Goal: Answer question/provide support

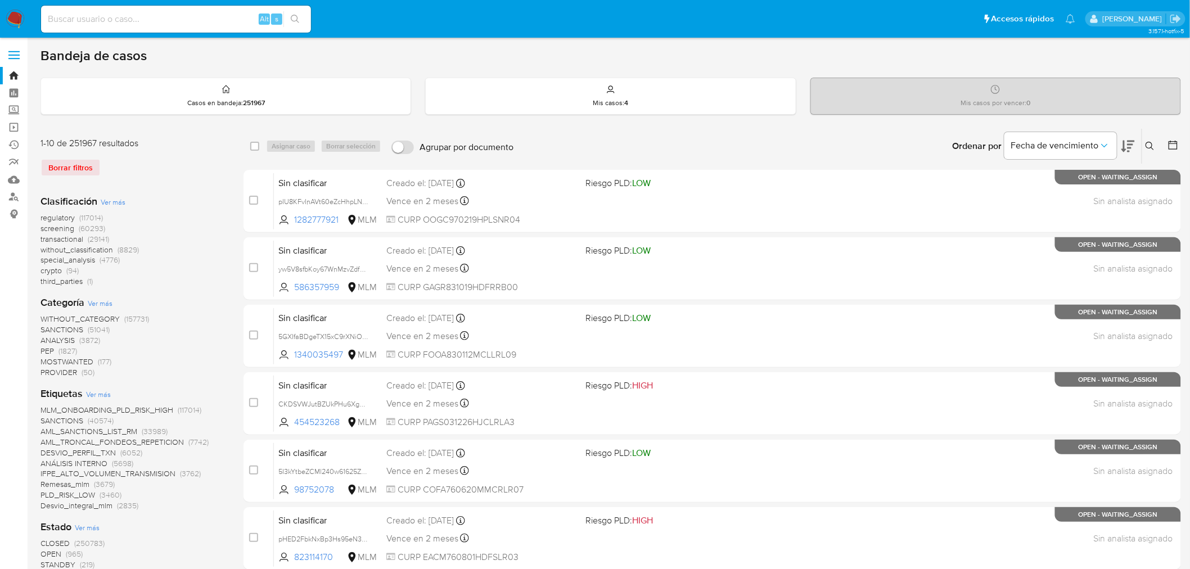
drag, startPoint x: 132, startPoint y: 4, endPoint x: 130, endPoint y: 11, distance: 6.8
click at [130, 9] on div "Alt s" at bounding box center [176, 19] width 270 height 27
click at [130, 12] on input at bounding box center [176, 19] width 270 height 15
paste input "a5KZxu4g4Jn9strRryJ6Y7lK 318310387"
type input "a5KZxu4g4Jn9strRryJ6Y7lK 318310387"
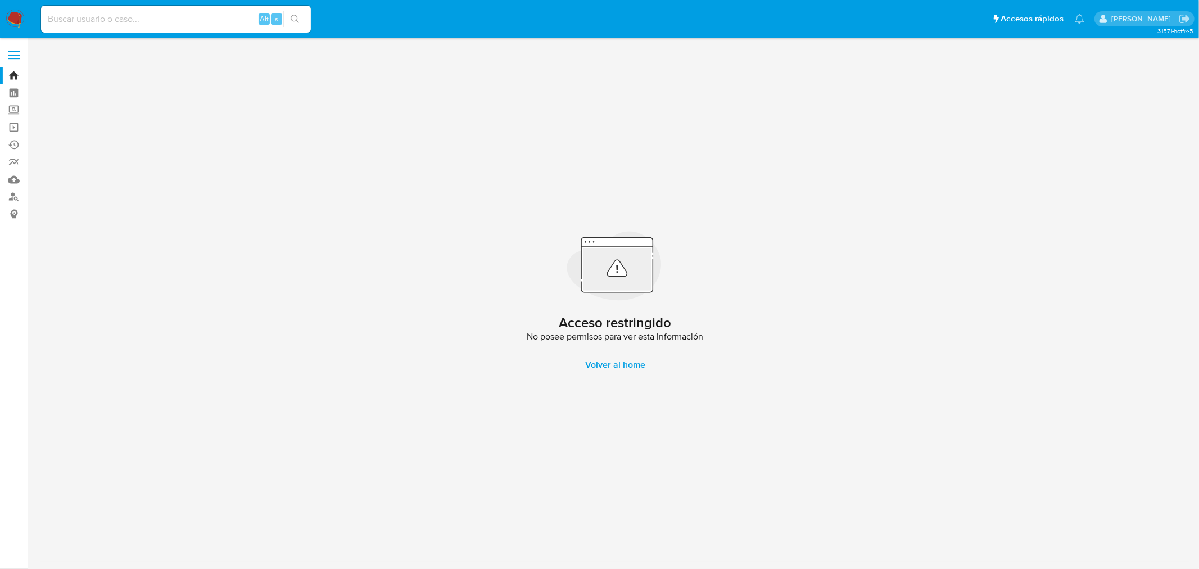
click at [164, 10] on div "Alt s" at bounding box center [176, 19] width 270 height 27
click at [170, 34] on div "Alt s" at bounding box center [176, 18] width 270 height 31
drag, startPoint x: 169, startPoint y: 21, endPoint x: 175, endPoint y: 31, distance: 11.4
click at [169, 21] on input at bounding box center [176, 19] width 270 height 15
paste input "a5KZxu4g4Jn9strRryJ6Y7lK"
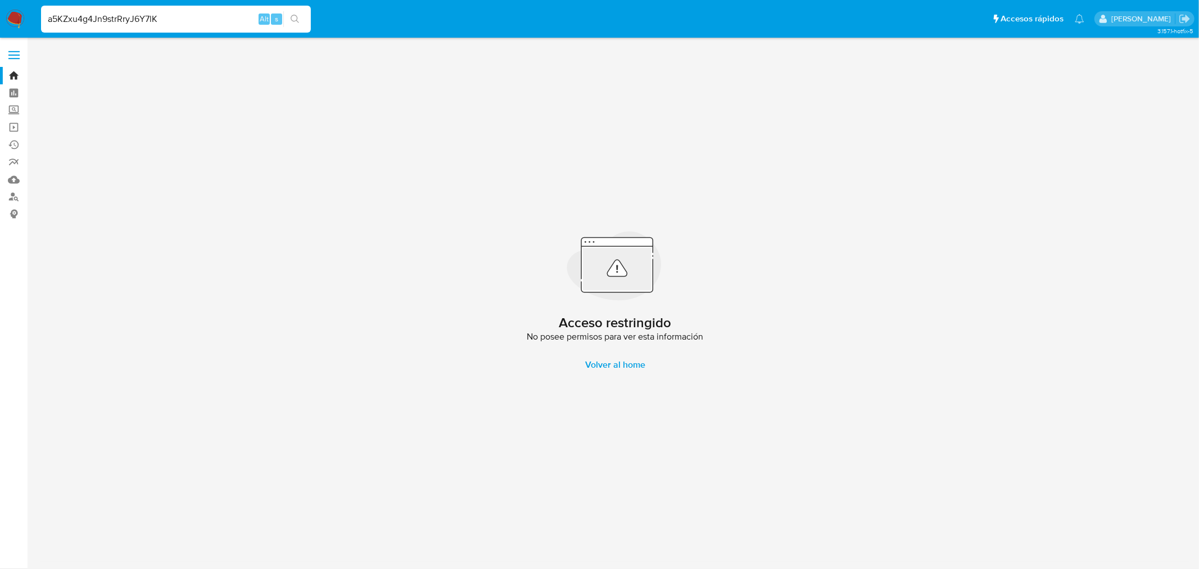
type input "a5KZxu4g4Jn9strRryJ6Y7lK"
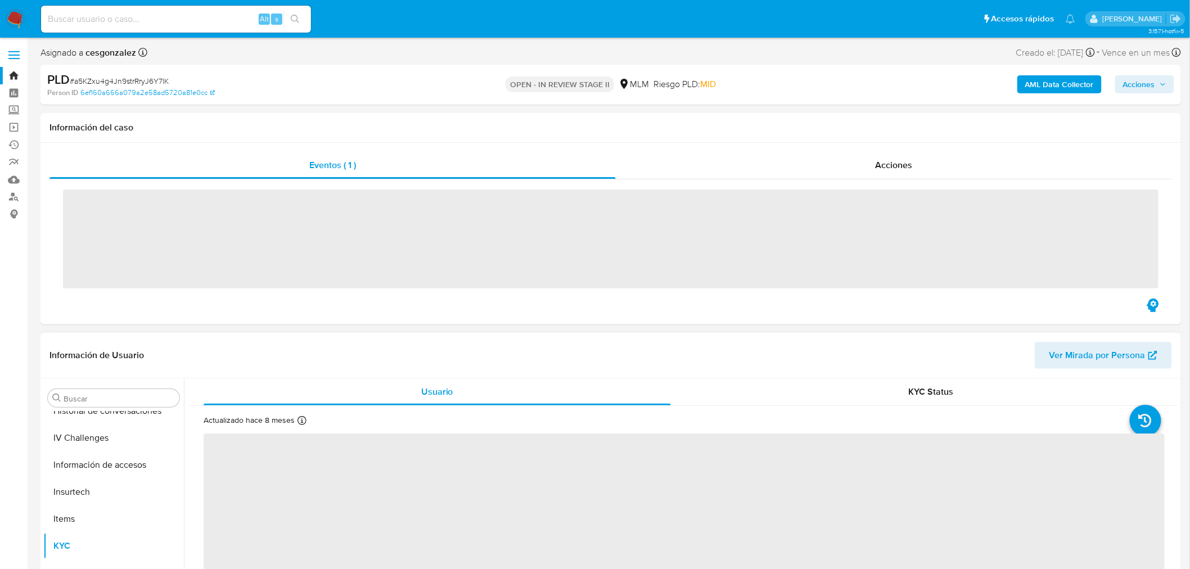
scroll to position [475, 0]
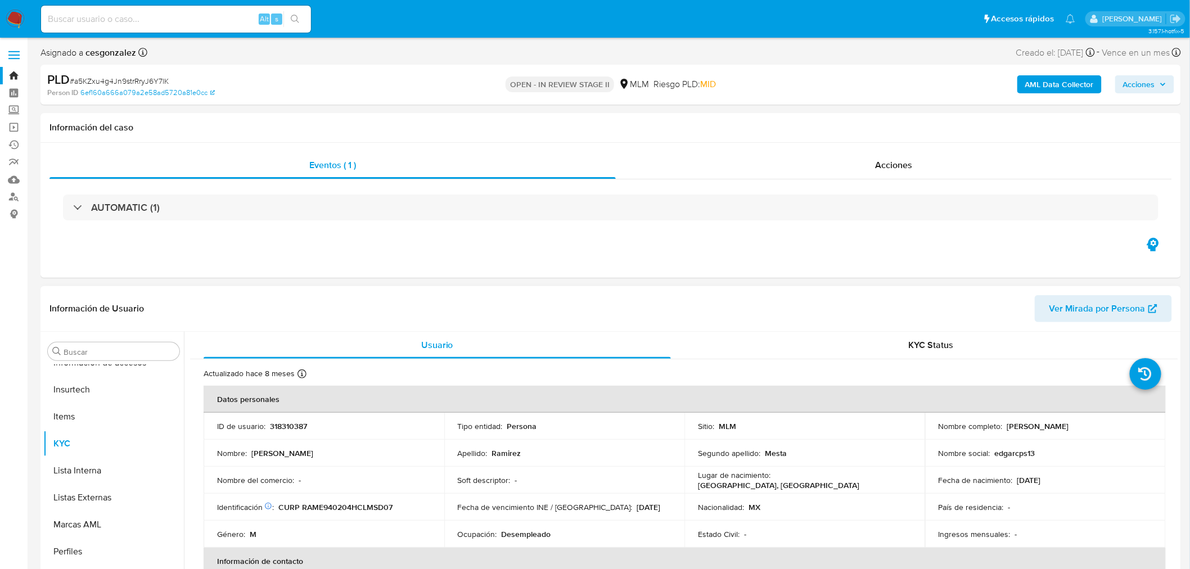
select select "10"
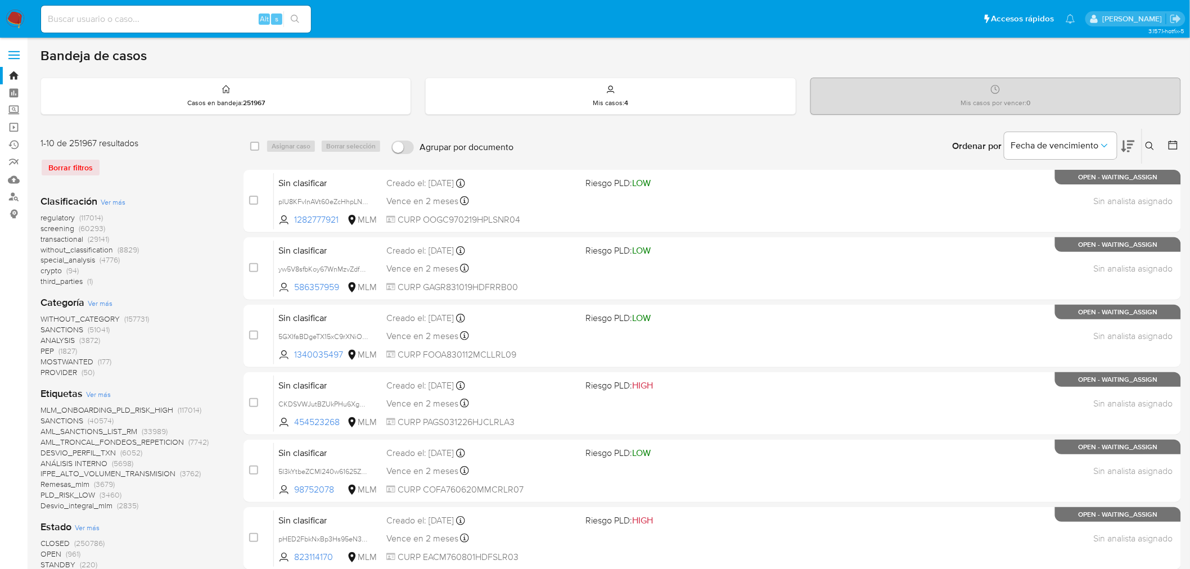
click at [132, 12] on input at bounding box center [176, 19] width 270 height 15
paste input "137343033"
type input "137343033"
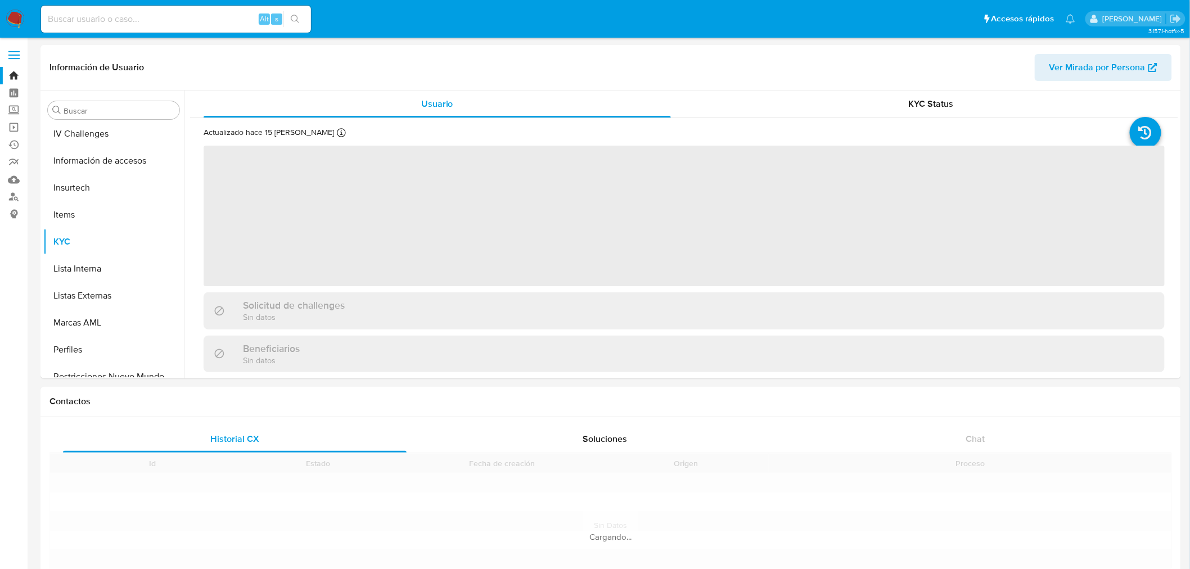
scroll to position [475, 0]
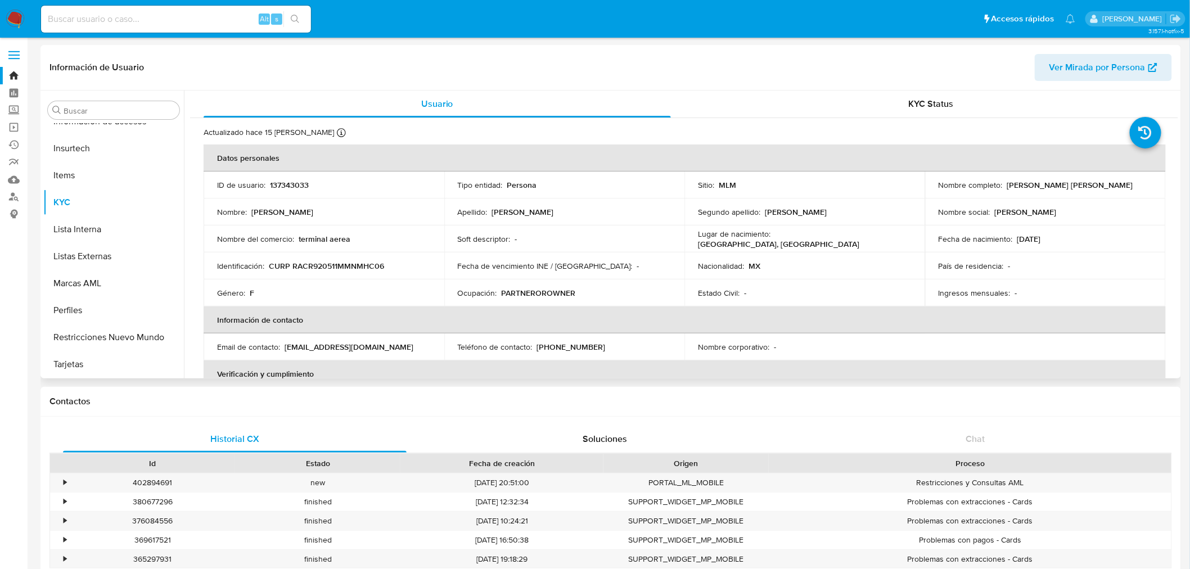
select select "10"
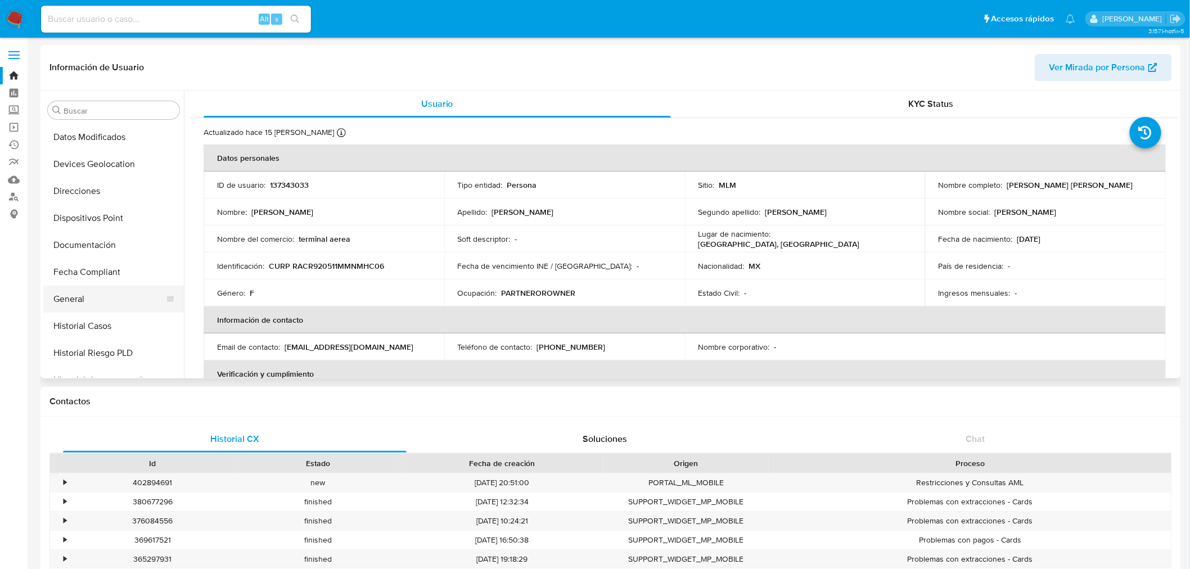
click at [77, 291] on button "General" at bounding box center [109, 299] width 132 height 27
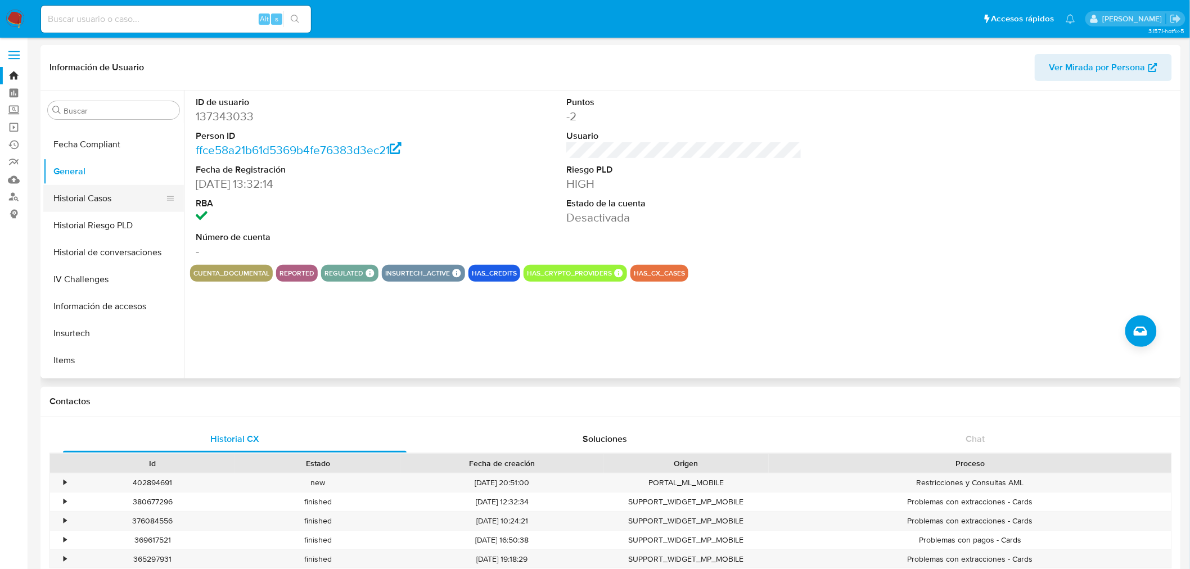
scroll to position [312, 0]
click at [126, 182] on button "Historial Casos" at bounding box center [109, 175] width 132 height 27
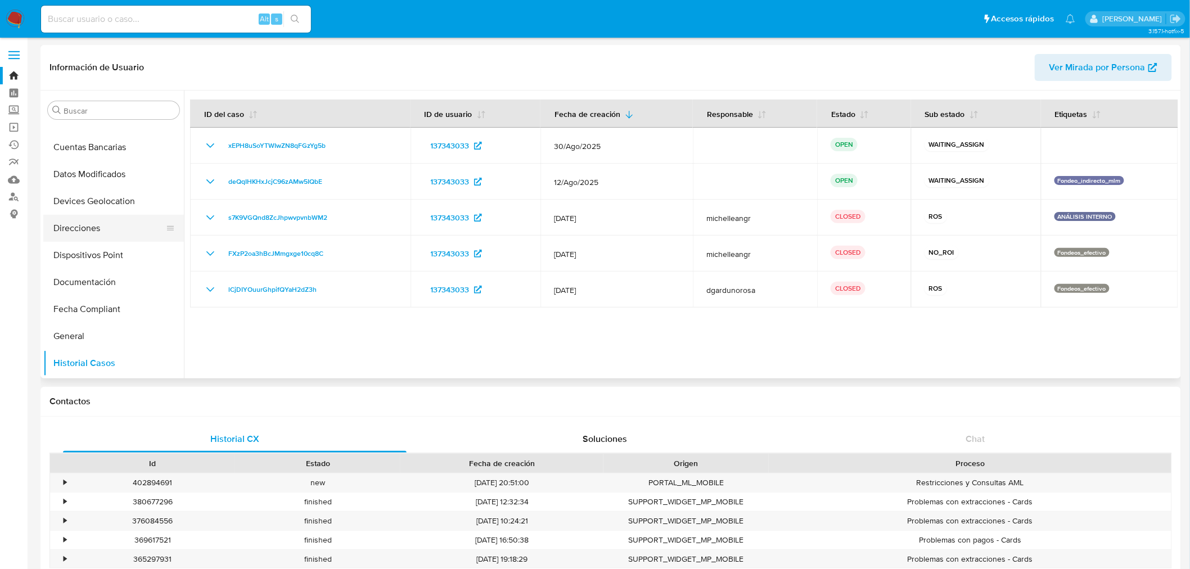
scroll to position [62, 0]
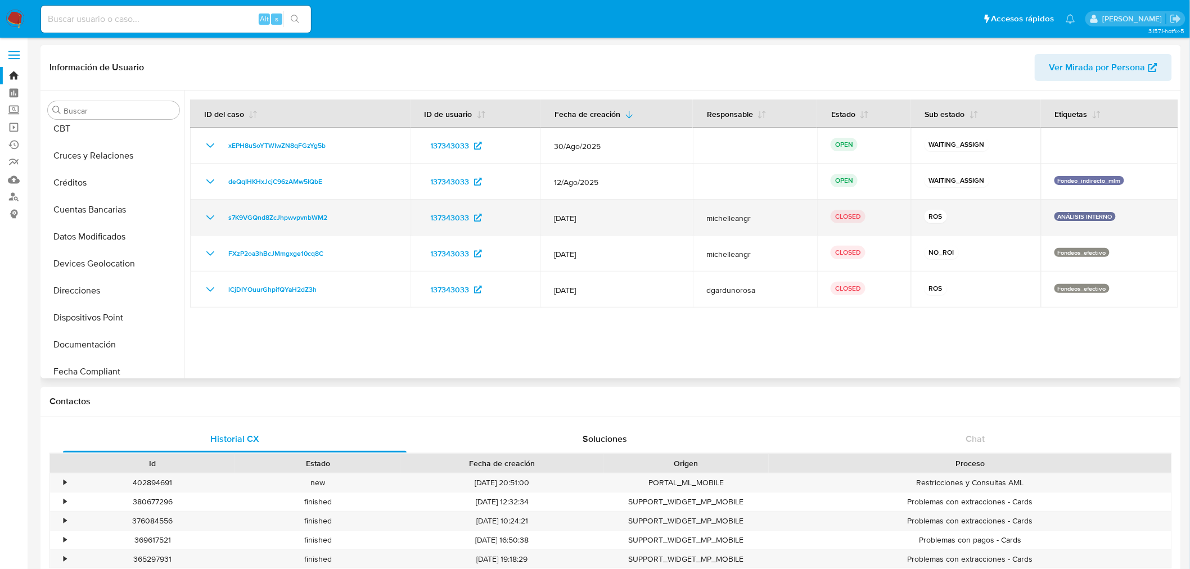
click at [207, 218] on icon "Mostrar/Ocultar" at bounding box center [210, 217] width 13 height 13
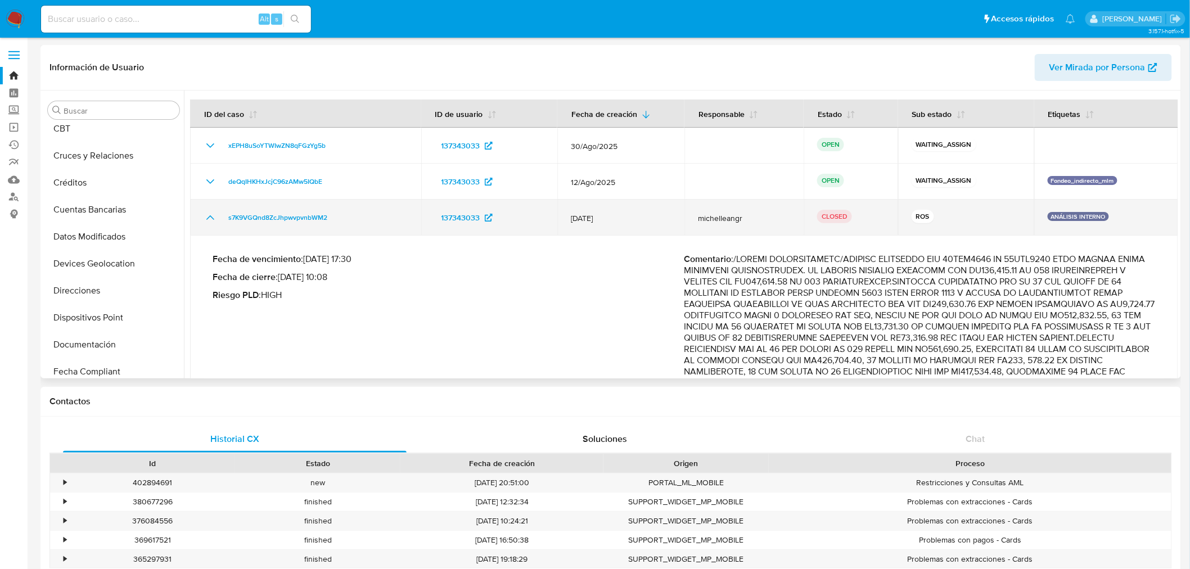
click at [212, 218] on icon "Mostrar/Ocultar" at bounding box center [210, 217] width 8 height 4
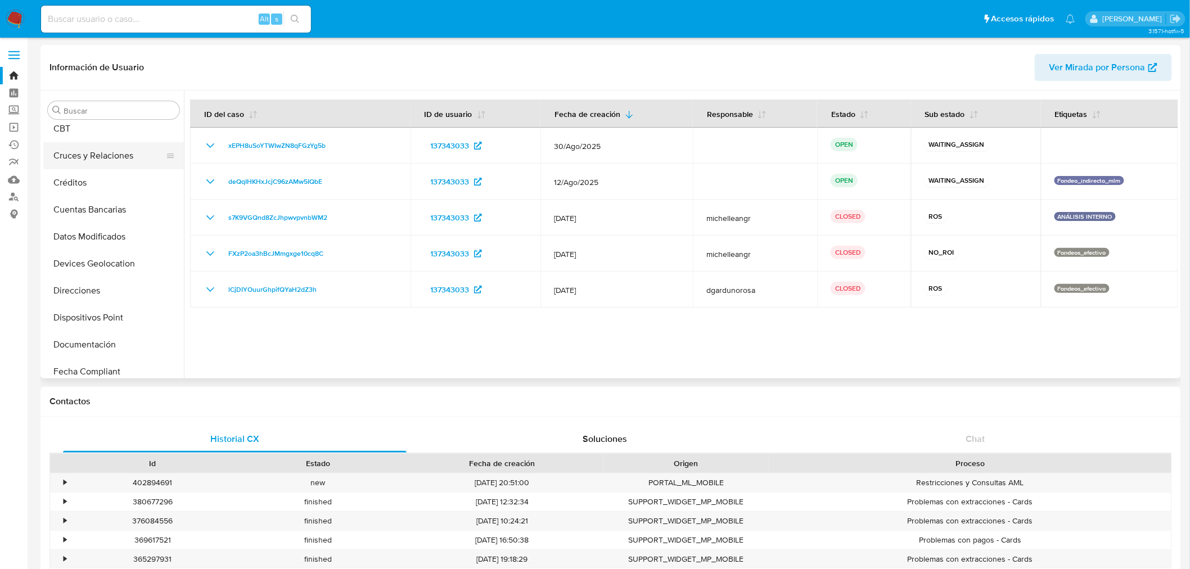
scroll to position [0, 0]
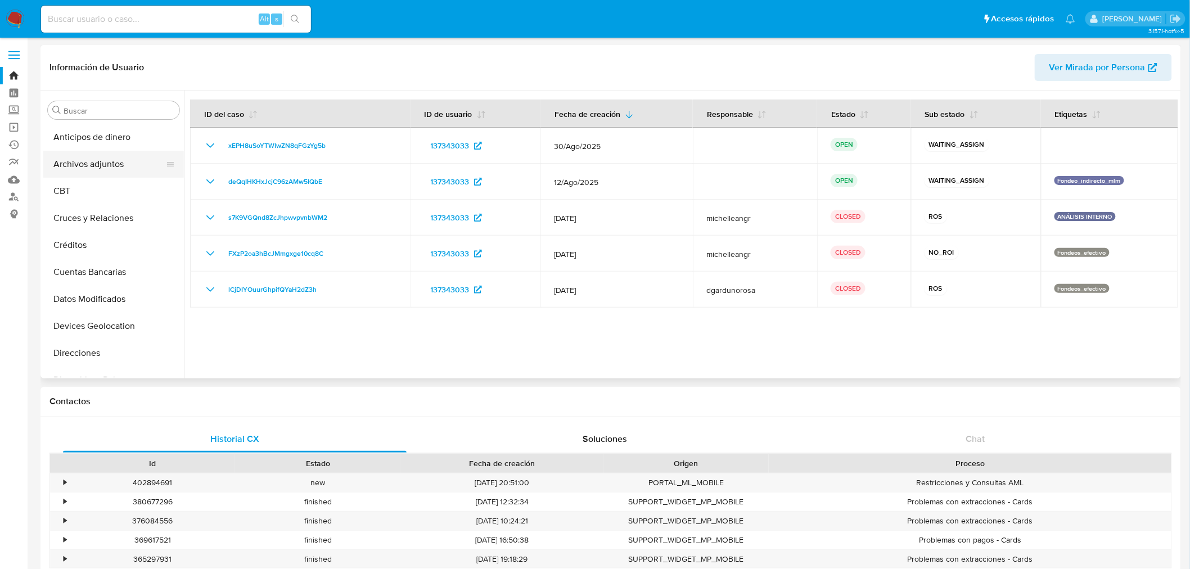
click at [96, 160] on button "Archivos adjuntos" at bounding box center [109, 164] width 132 height 27
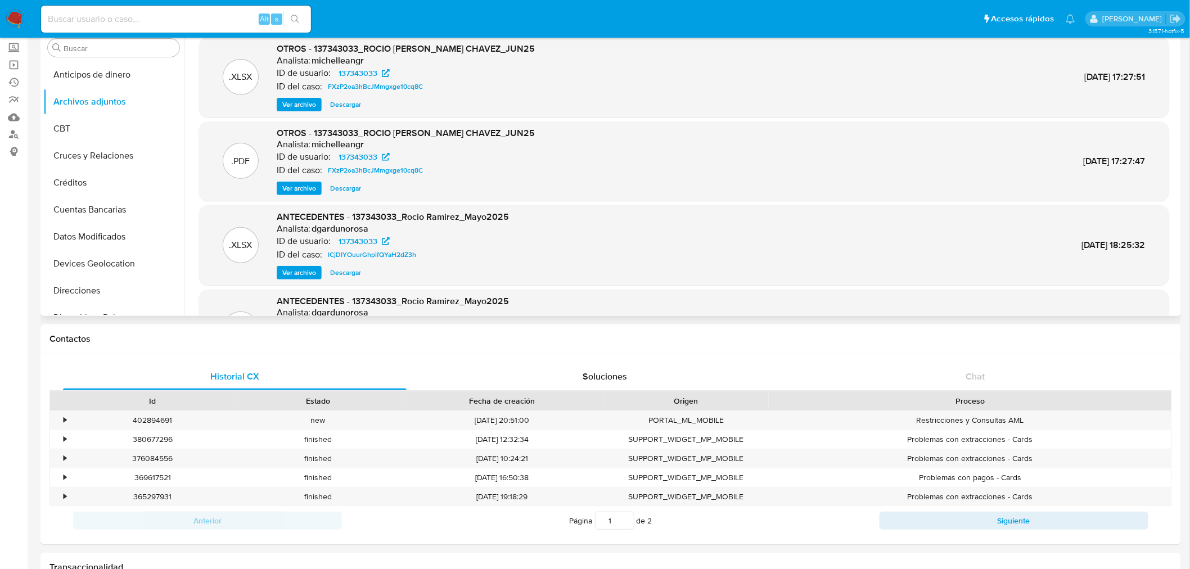
click at [306, 190] on span "Ver archivo" at bounding box center [299, 188] width 34 height 11
